Goal: Task Accomplishment & Management: Use online tool/utility

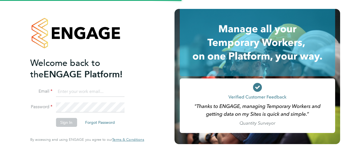
click at [70, 95] on input at bounding box center [90, 92] width 69 height 10
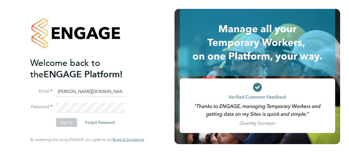
type input "[PERSON_NAME][DOMAIN_NAME][EMAIL_ADDRESS][PERSON_NAME][PERSON_NAME][DOMAIN_NAME]"
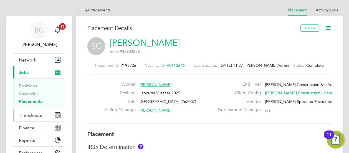
click at [41, 115] on span "Timesheets" at bounding box center [30, 114] width 23 height 5
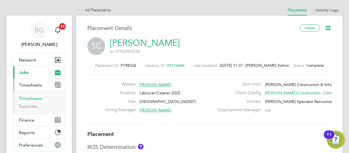
click at [33, 100] on link "Timesheets" at bounding box center [30, 97] width 23 height 5
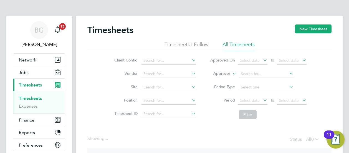
click at [224, 73] on label "Approver" at bounding box center [217, 74] width 25 height 6
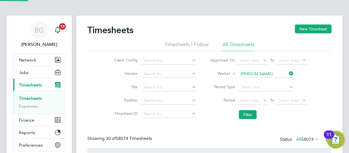
click at [274, 79] on b "Mc" at bounding box center [277, 81] width 6 height 5
type input "Ashley Mcallister"
click at [248, 116] on button "Filter" at bounding box center [248, 114] width 18 height 9
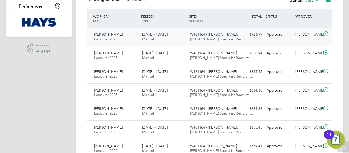
click at [200, 33] on span "W461164 - Slade Lane…" at bounding box center [215, 34] width 50 height 5
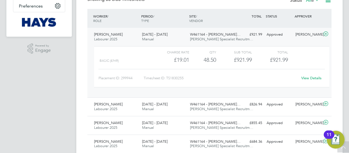
click at [313, 77] on link "View Details" at bounding box center [311, 77] width 20 height 5
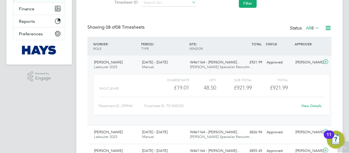
scroll to position [14, 48]
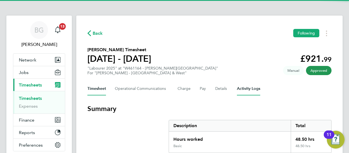
click at [239, 87] on Logs-tab "Activity Logs" at bounding box center [248, 88] width 23 height 13
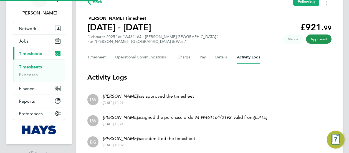
scroll to position [46, 0]
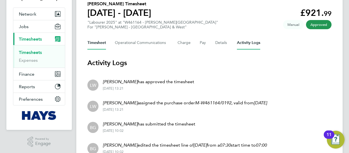
click at [104, 43] on button "Timesheet" at bounding box center [96, 42] width 19 height 13
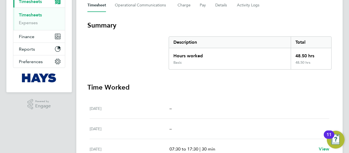
scroll to position [55, 0]
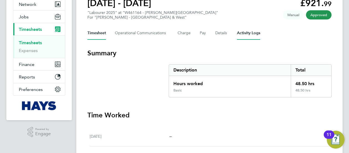
click at [249, 32] on Logs-tab "Activity Logs" at bounding box center [248, 32] width 23 height 13
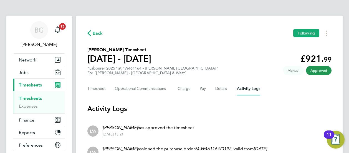
scroll to position [28, 0]
